Goal: Task Accomplishment & Management: Use online tool/utility

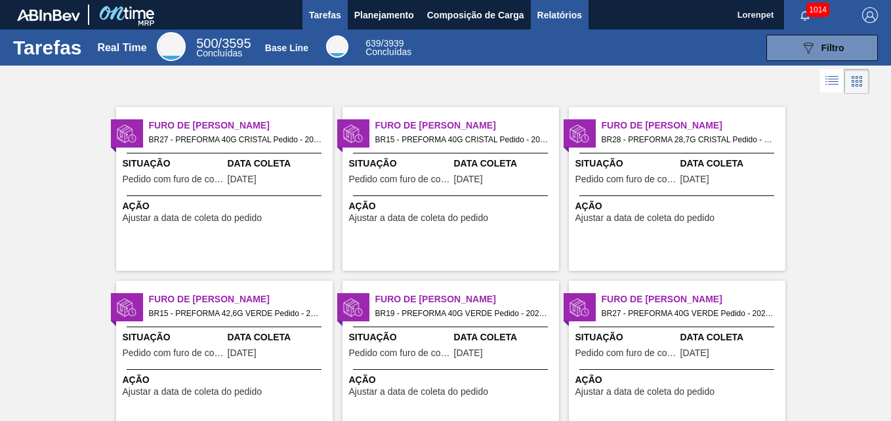
click at [573, 4] on button "Relatórios" at bounding box center [560, 15] width 58 height 30
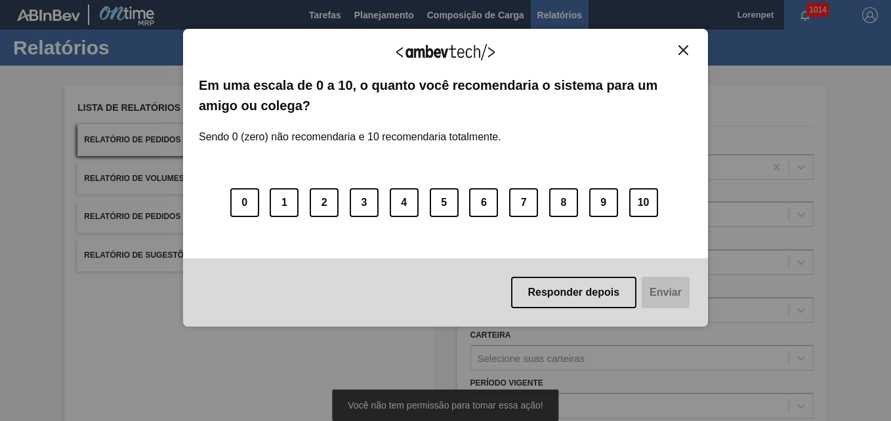
click at [695, 46] on div "Agradecemos seu feedback! Em uma escala de 0 a 10, o quanto você recomendaria o…" at bounding box center [445, 178] width 525 height 298
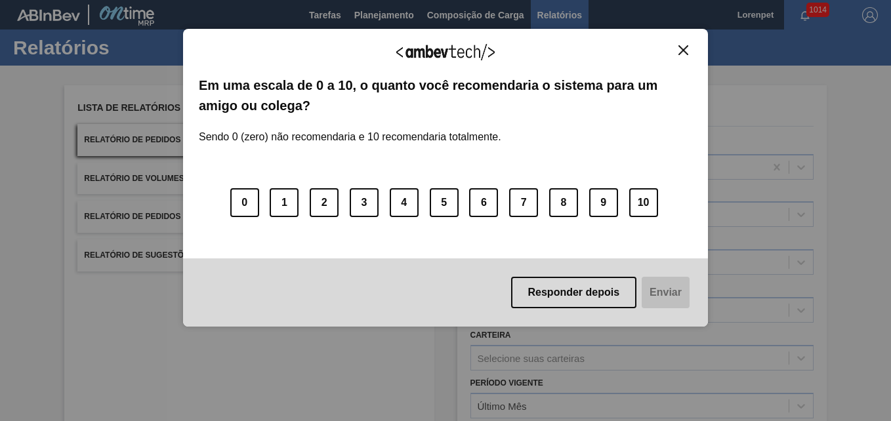
click at [684, 51] on img "Close" at bounding box center [683, 50] width 10 height 10
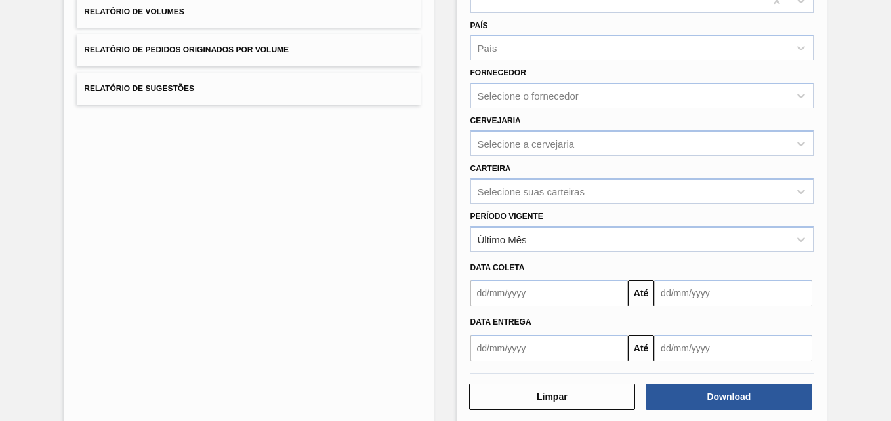
scroll to position [186, 0]
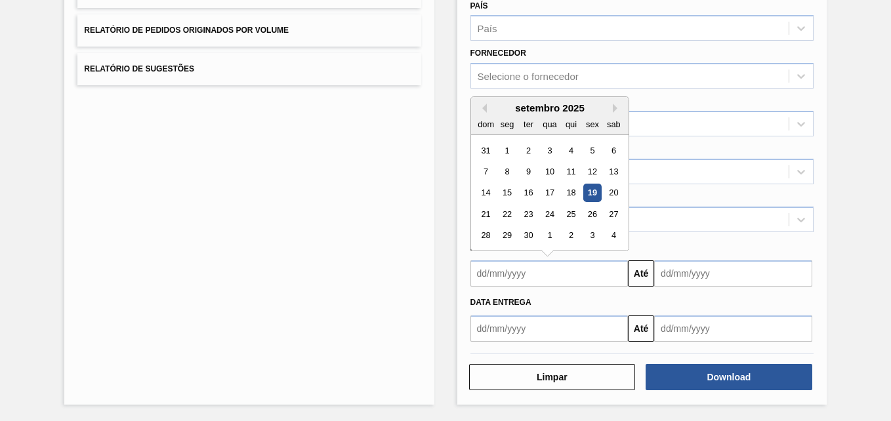
click at [532, 279] on input "text" at bounding box center [549, 273] width 158 height 26
click at [501, 150] on div "1" at bounding box center [507, 151] width 18 height 18
type input "[DATE]"
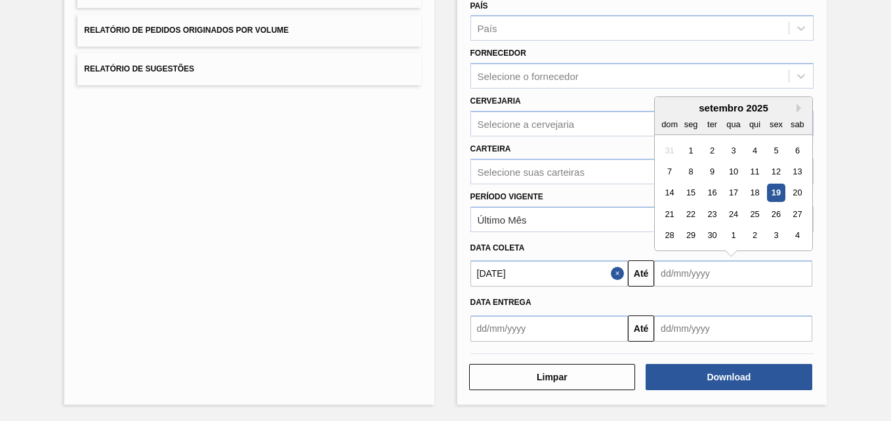
click at [696, 286] on input "text" at bounding box center [733, 273] width 158 height 26
click at [792, 230] on div "4" at bounding box center [798, 236] width 18 height 18
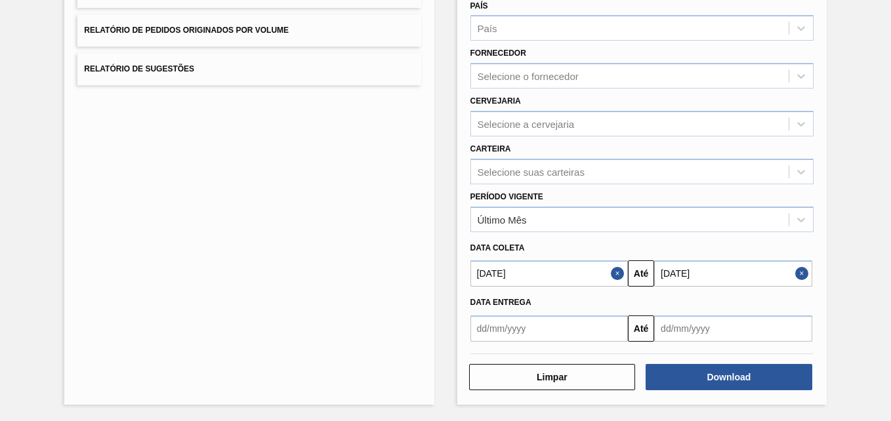
click at [705, 276] on input "[DATE]" at bounding box center [733, 273] width 158 height 26
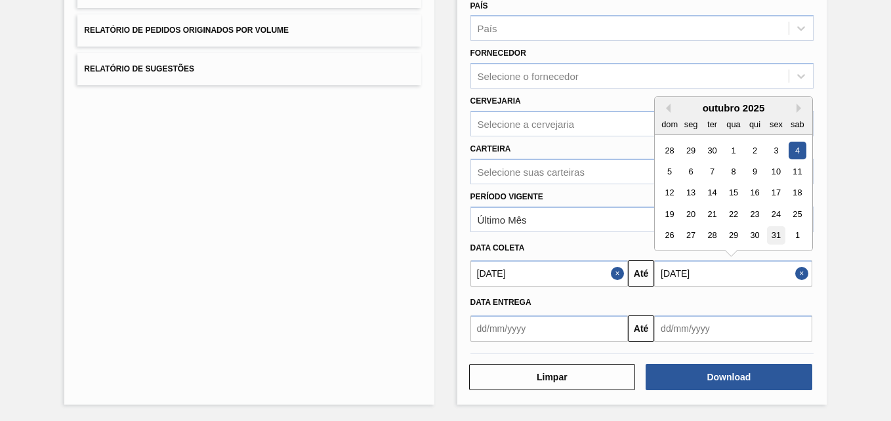
click at [767, 233] on div "31" at bounding box center [776, 236] width 18 height 18
type input "[DATE]"
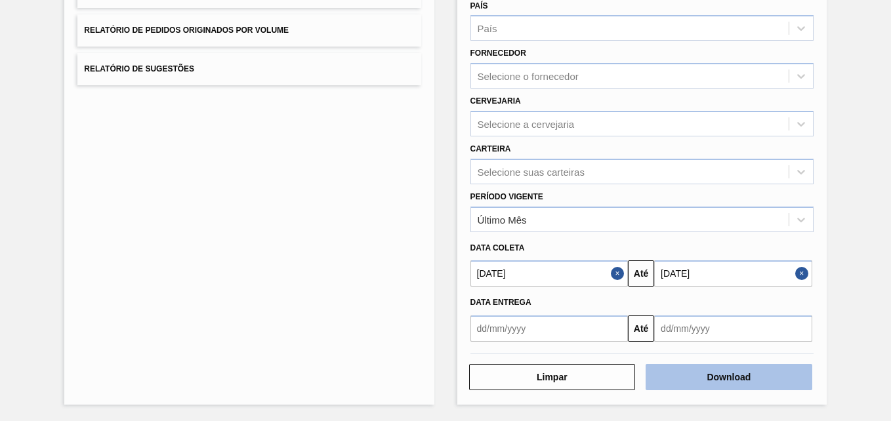
click at [704, 386] on button "Download" at bounding box center [729, 377] width 167 height 26
